Goal: Task Accomplishment & Management: Manage account settings

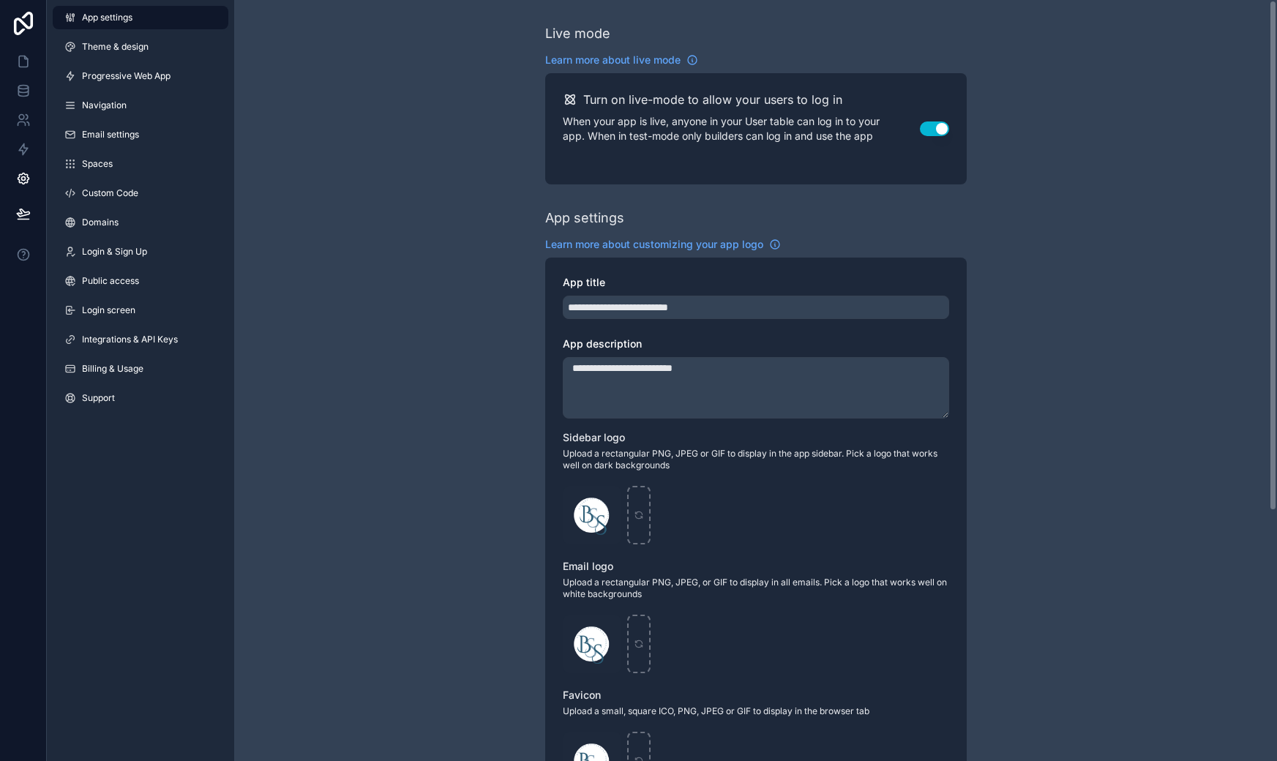
click at [402, 93] on div "**********" at bounding box center [755, 566] width 1042 height 1132
